Goal: Transaction & Acquisition: Subscribe to service/newsletter

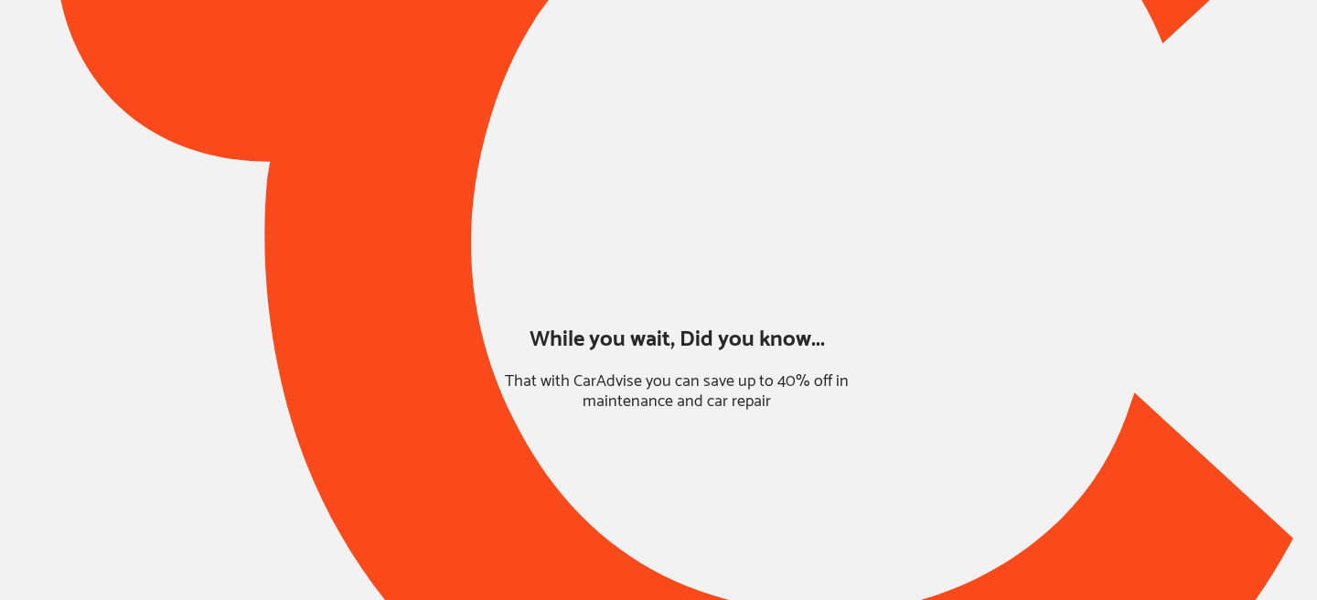
type input "*******"
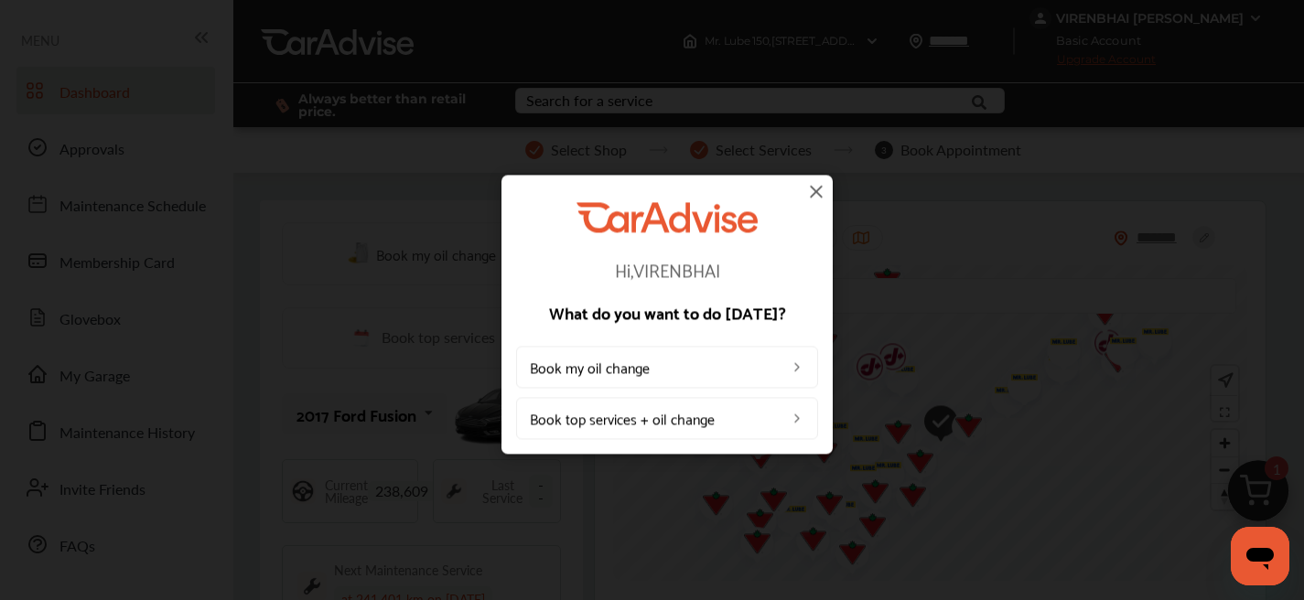
click at [825, 188] on img at bounding box center [816, 191] width 22 height 22
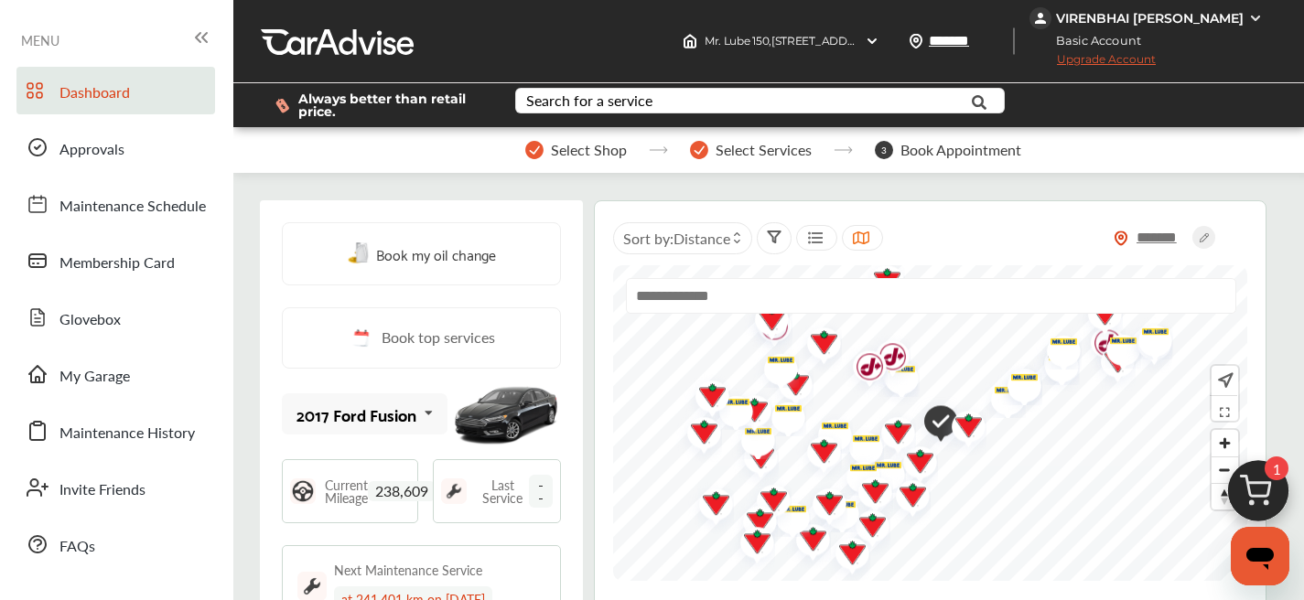
click at [1145, 67] on span "Upgrade Account" at bounding box center [1092, 63] width 126 height 23
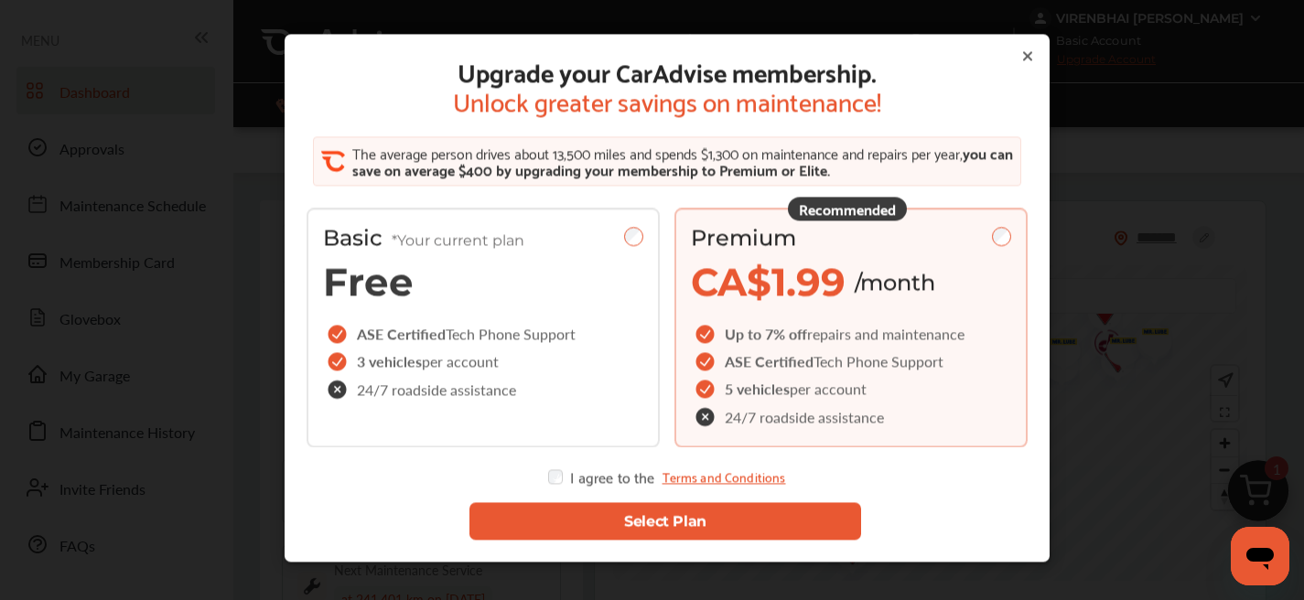
click at [508, 521] on button "Select Plan" at bounding box center [665, 521] width 392 height 38
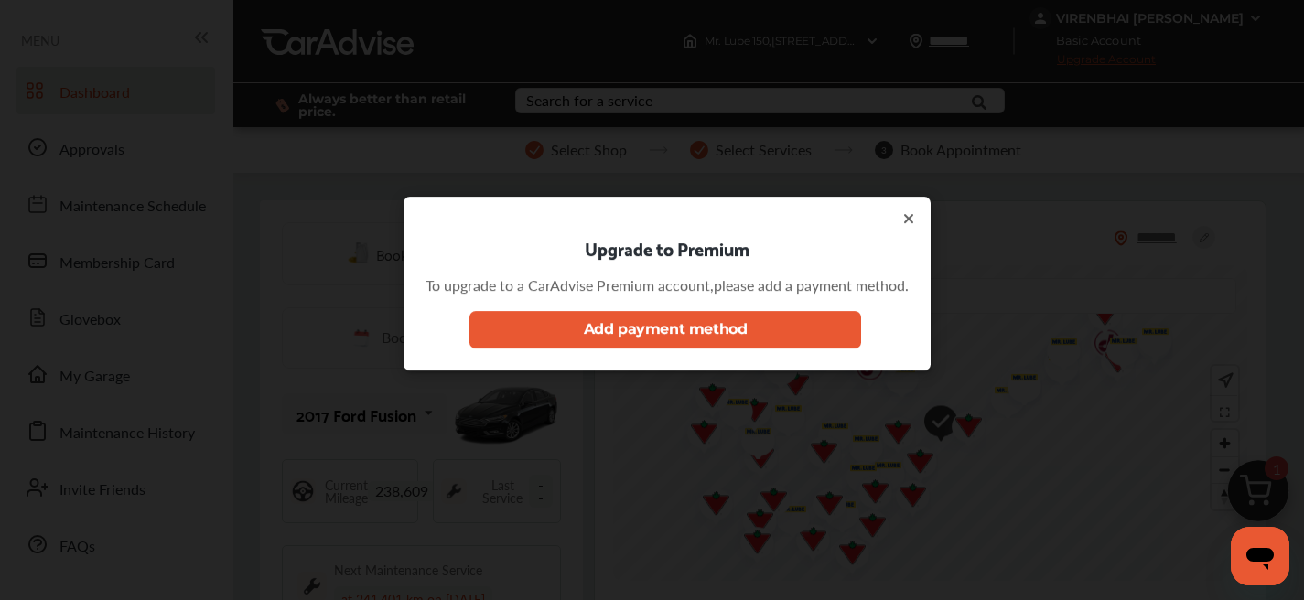
click at [524, 347] on button "Add payment method" at bounding box center [665, 329] width 392 height 38
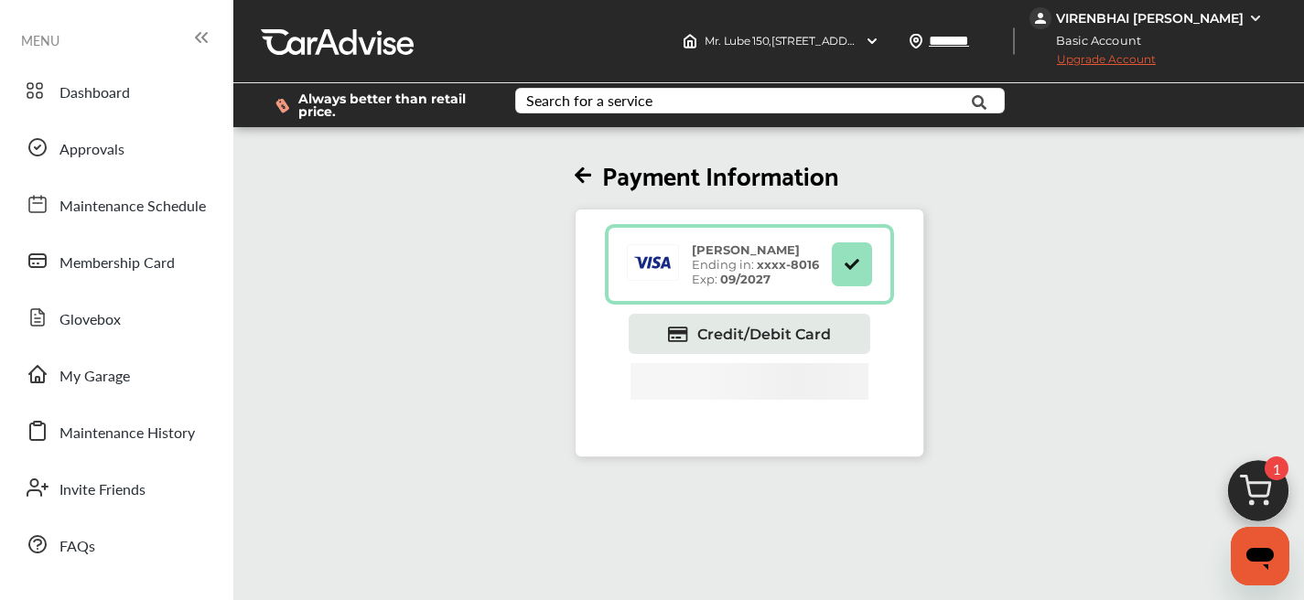
click at [1109, 56] on span "Upgrade Account" at bounding box center [1092, 63] width 126 height 23
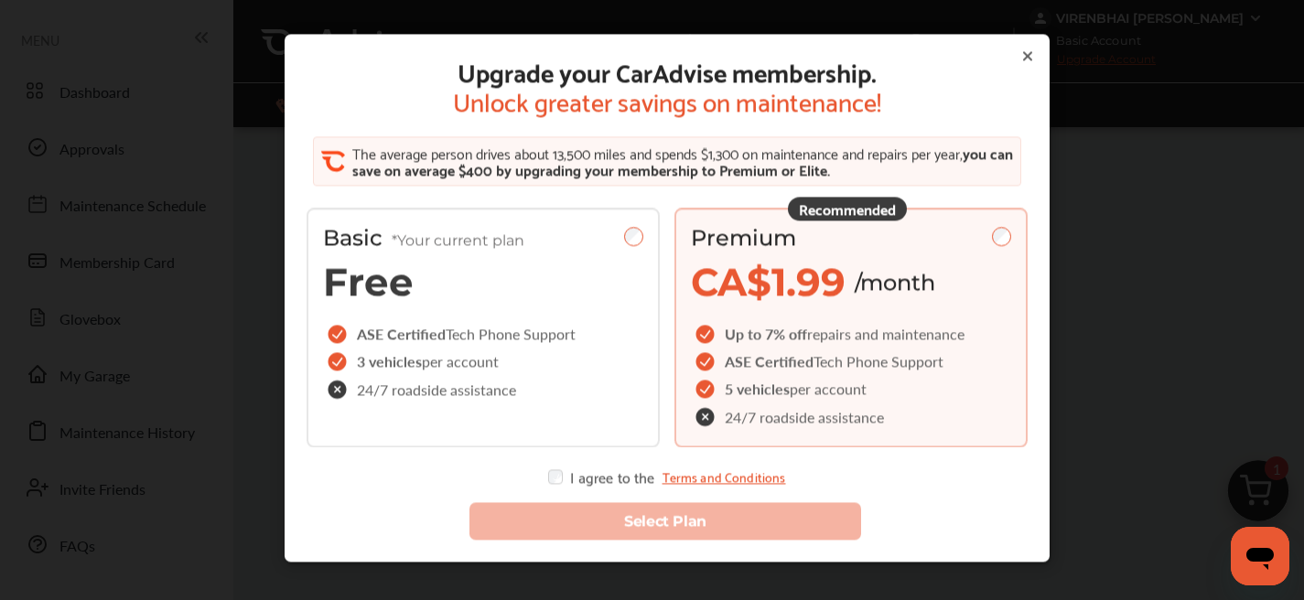
click at [553, 484] on div "Select Plan" at bounding box center [667, 511] width 750 height 85
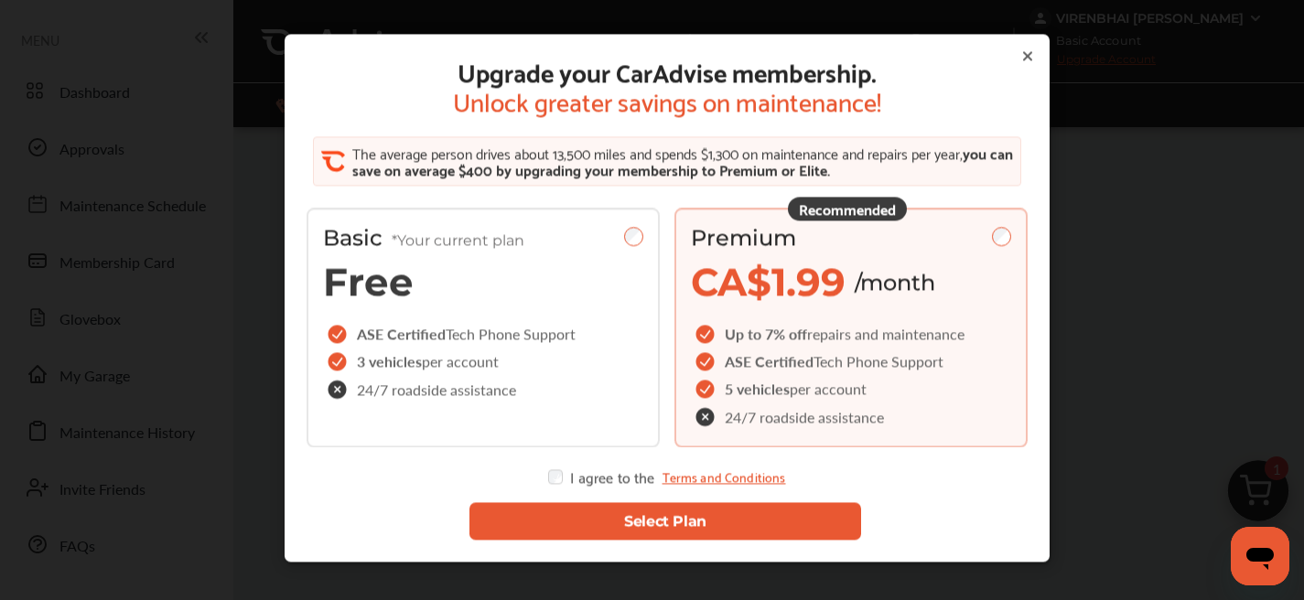
click at [563, 525] on button "Select Plan" at bounding box center [665, 521] width 392 height 38
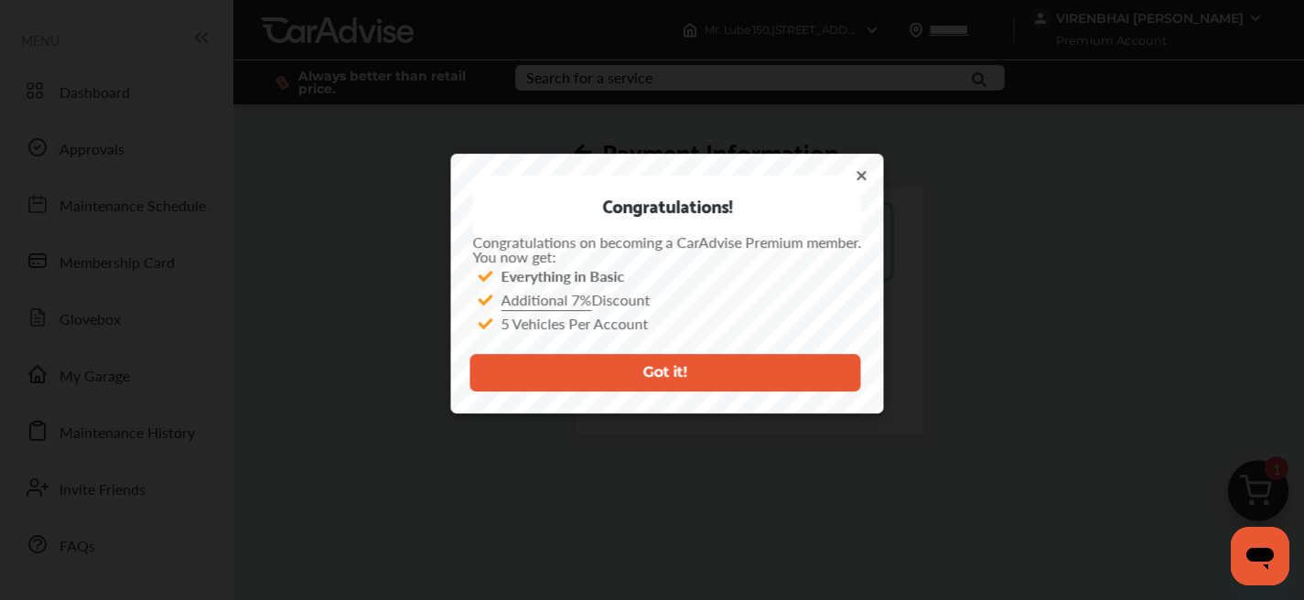
click at [611, 360] on button "Got it!" at bounding box center [665, 372] width 392 height 38
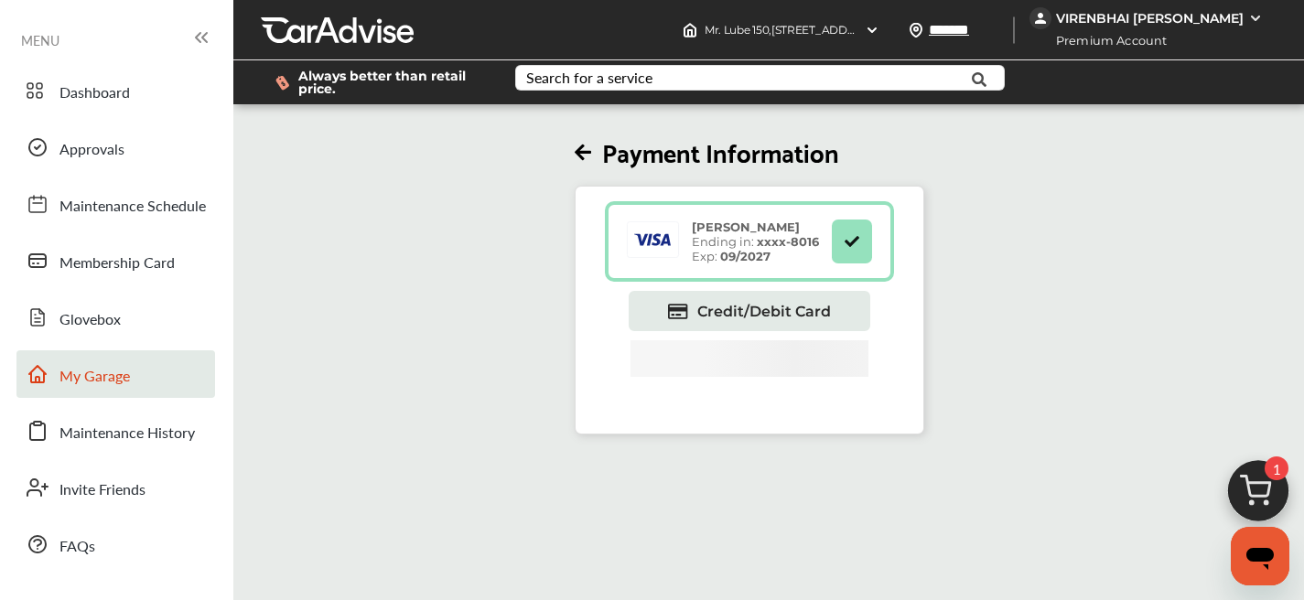
click at [111, 386] on span "My Garage" at bounding box center [94, 377] width 70 height 24
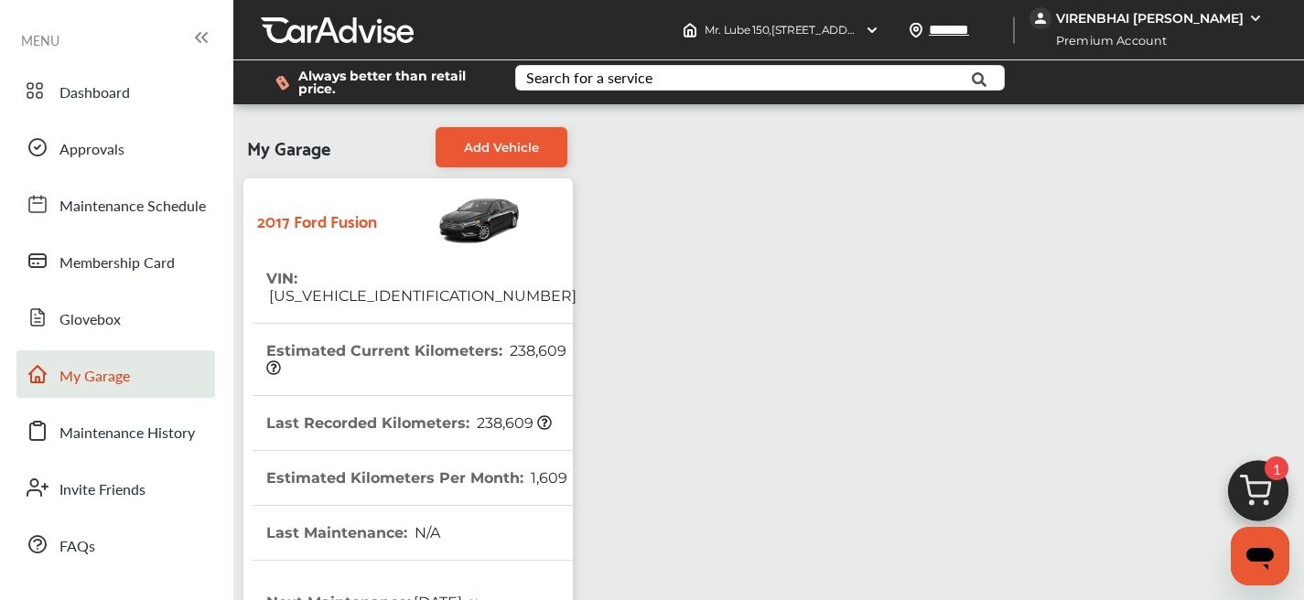
click at [396, 287] on span "[US_VEHICLE_IDENTIFICATION_NUMBER]" at bounding box center [421, 295] width 310 height 17
copy span "[US_VEHICLE_IDENTIFICATION_NUMBER]"
